Goal: Navigation & Orientation: Understand site structure

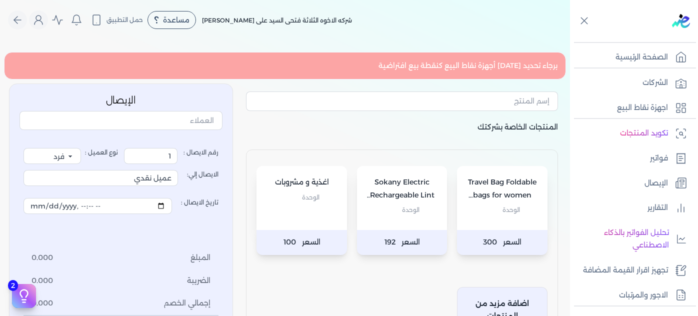
select select "EGP"
select select "EGS"
select select "B"
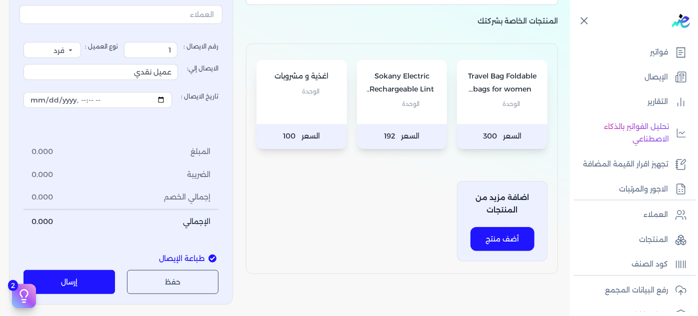
click at [581, 24] on icon at bounding box center [584, 21] width 6 height 6
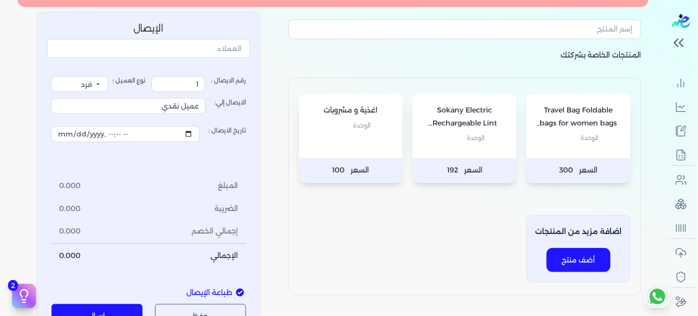
scroll to position [141, 0]
click at [328, 57] on p "المنتجات الخاصة بشركتك" at bounding box center [464, 63] width 352 height 29
click at [330, 79] on div "Travel Bag Foldable bags for women bags travel Gym Bag Large Capacity Waterproo…" at bounding box center [464, 185] width 352 height 217
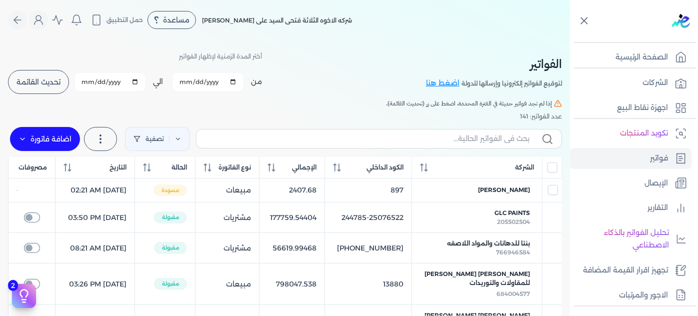
click at [588, 15] on icon at bounding box center [584, 20] width 12 height 12
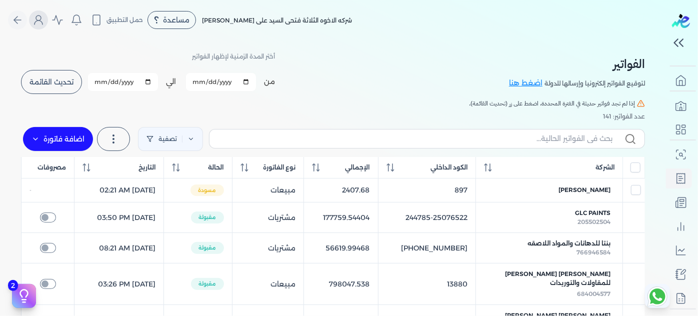
click at [43, 24] on icon "Global" at bounding box center [38, 20] width 12 height 12
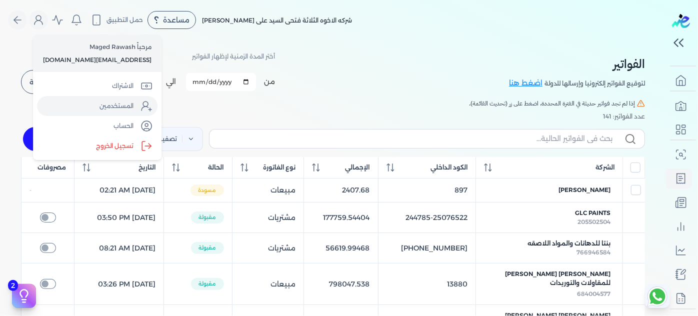
click at [105, 104] on link "المستخدمين" at bounding box center [97, 106] width 120 height 20
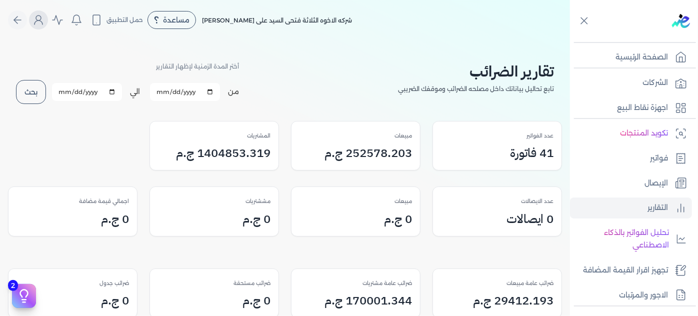
click at [36, 24] on icon "Global" at bounding box center [38, 20] width 12 height 12
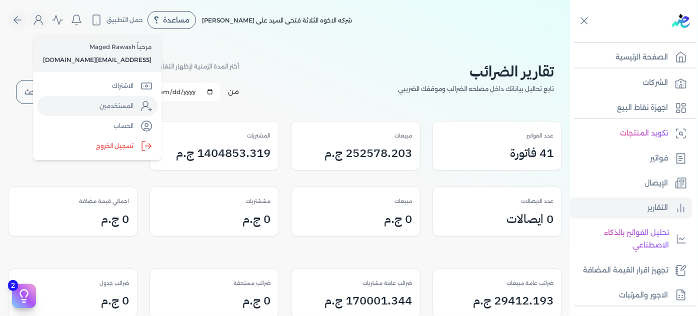
click at [118, 105] on link "المستخدمين" at bounding box center [97, 106] width 120 height 20
